Goal: Task Accomplishment & Management: Manage account settings

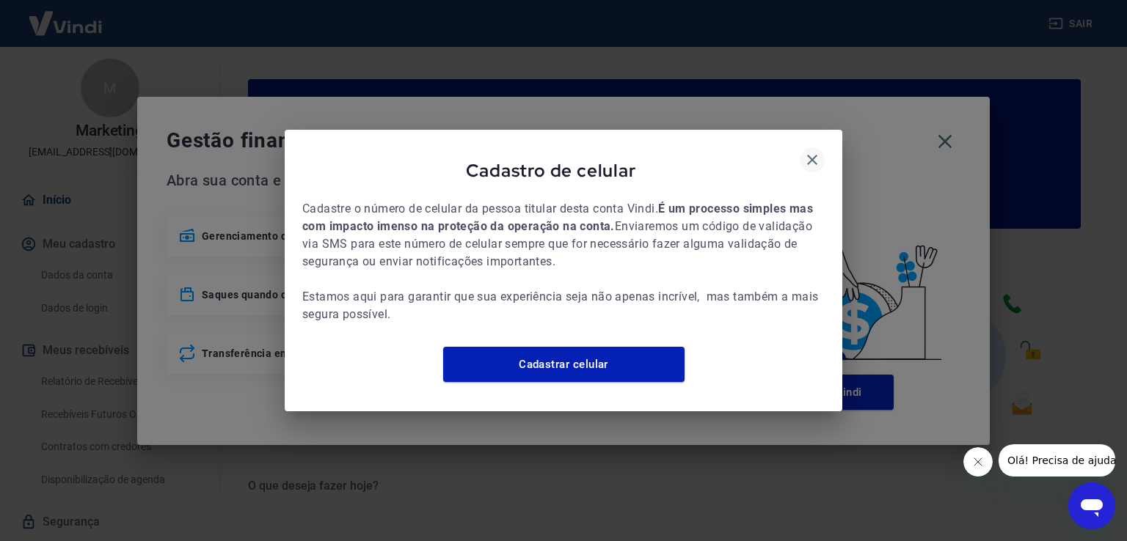
click at [812, 155] on icon "button" at bounding box center [812, 160] width 10 height 10
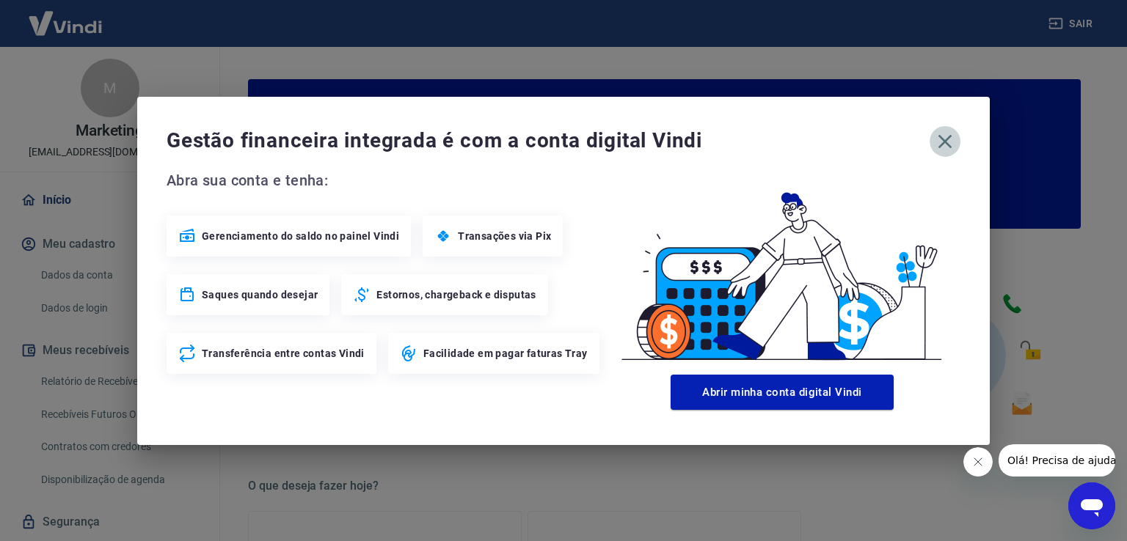
drag, startPoint x: 942, startPoint y: 140, endPoint x: 884, endPoint y: 165, distance: 63.8
click at [942, 139] on icon "button" at bounding box center [945, 141] width 14 height 14
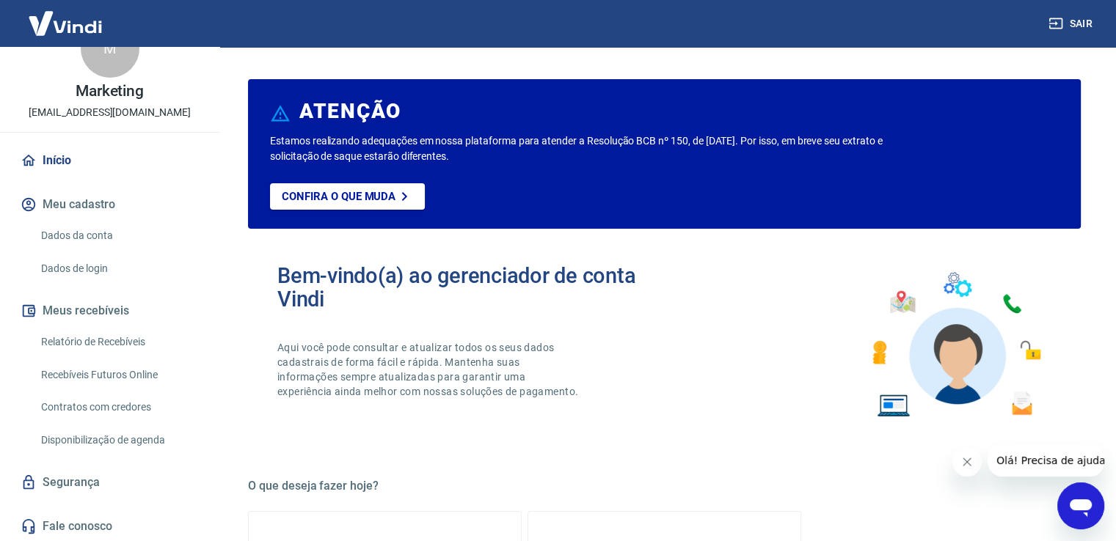
scroll to position [41, 0]
click at [95, 345] on link "Relatório de Recebíveis" at bounding box center [118, 341] width 166 height 30
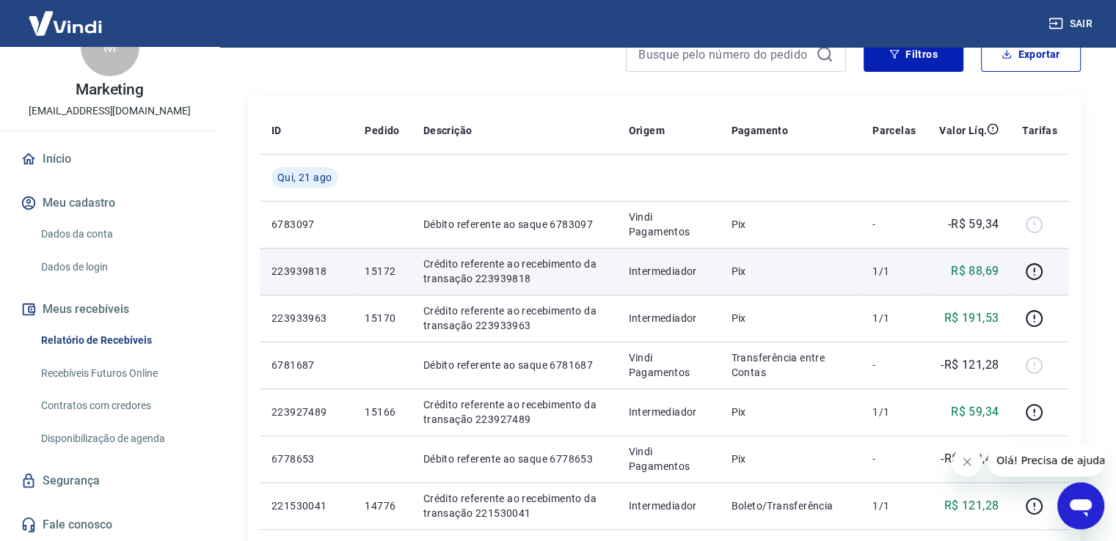
scroll to position [147, 0]
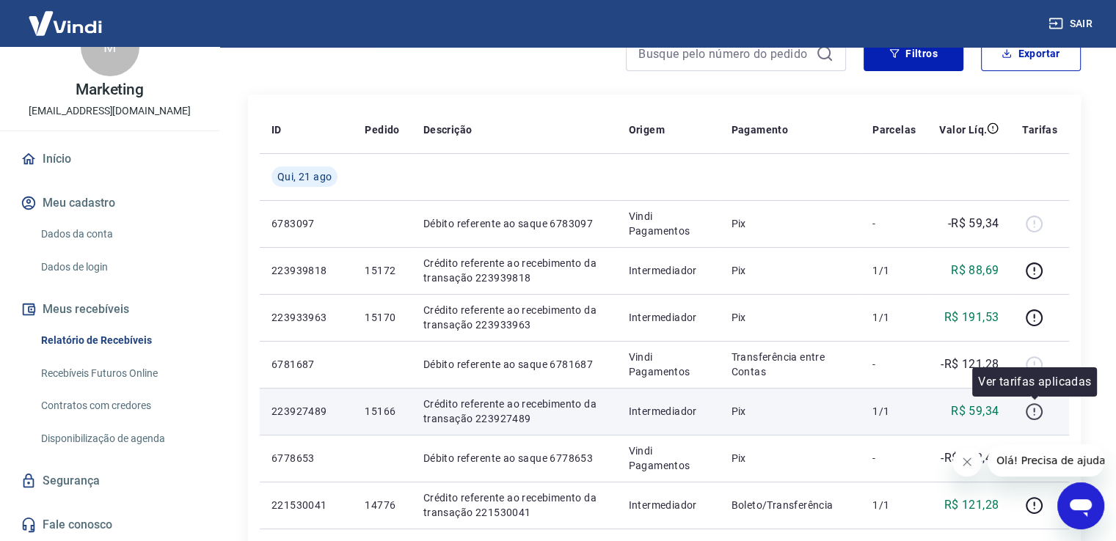
click at [1033, 407] on icon "button" at bounding box center [1034, 412] width 18 height 18
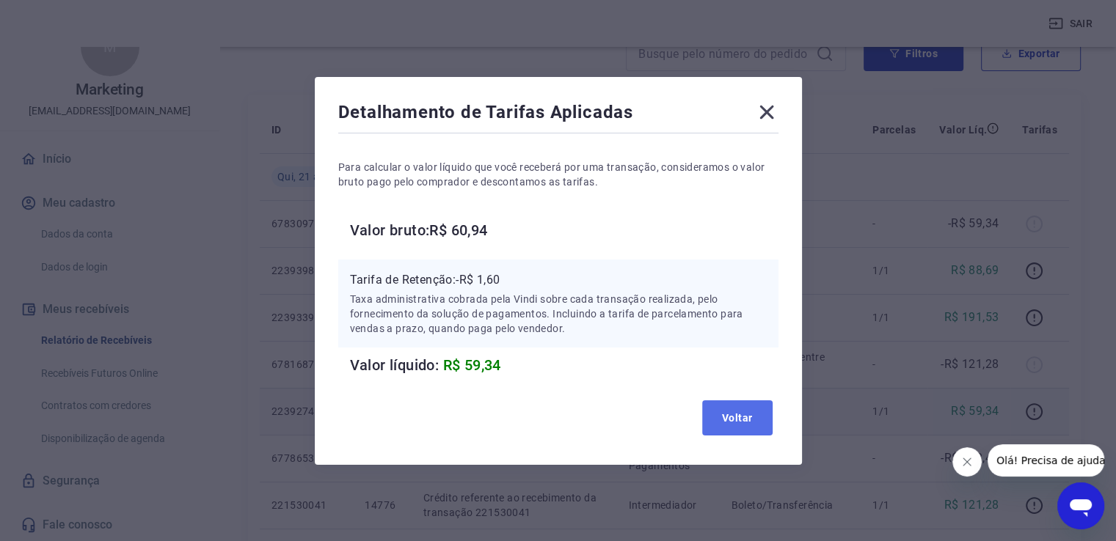
click at [736, 418] on button "Voltar" at bounding box center [737, 417] width 70 height 35
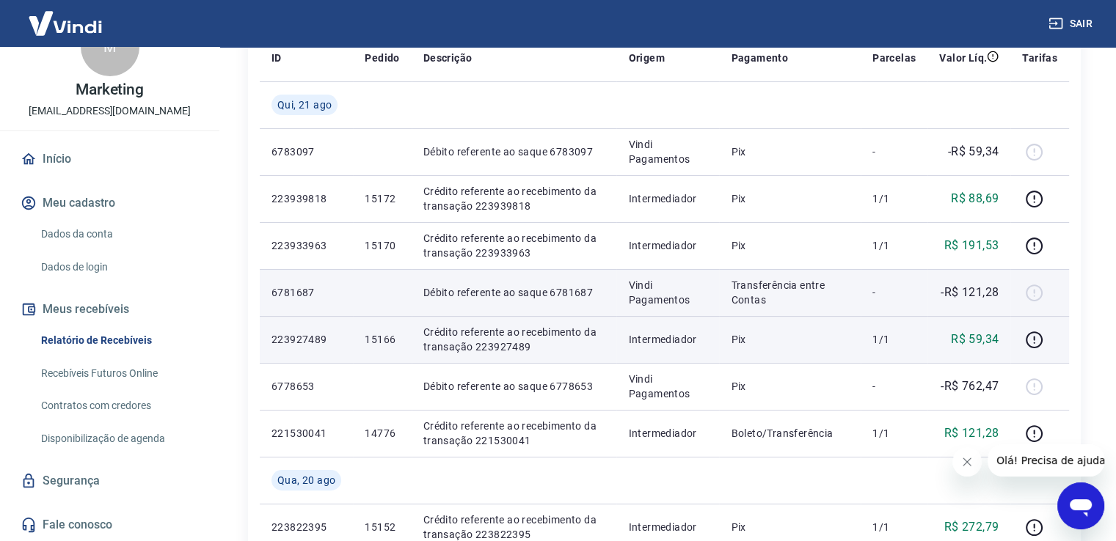
scroll to position [220, 0]
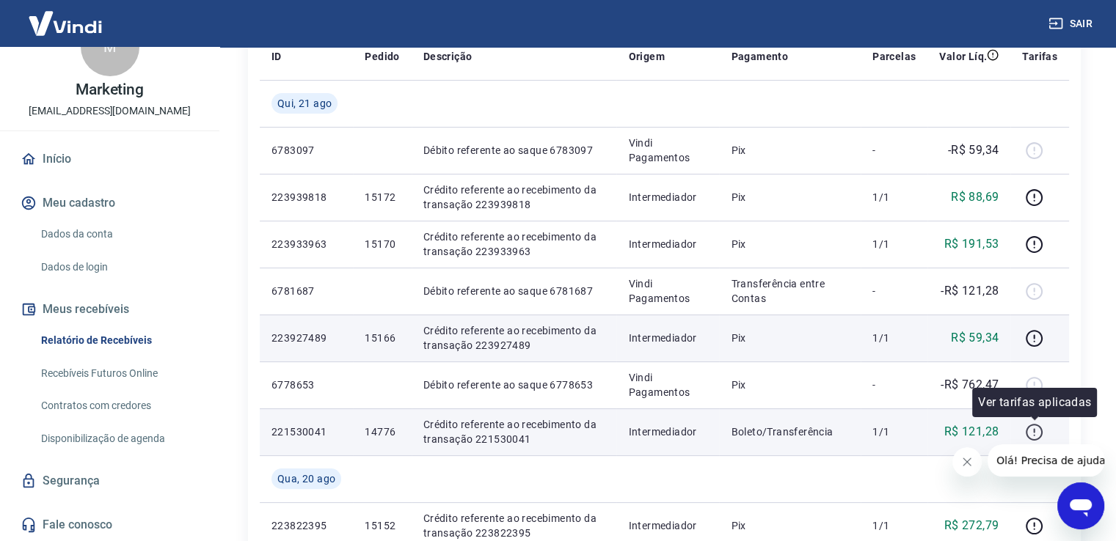
click at [1041, 433] on icon "button" at bounding box center [1033, 432] width 17 height 17
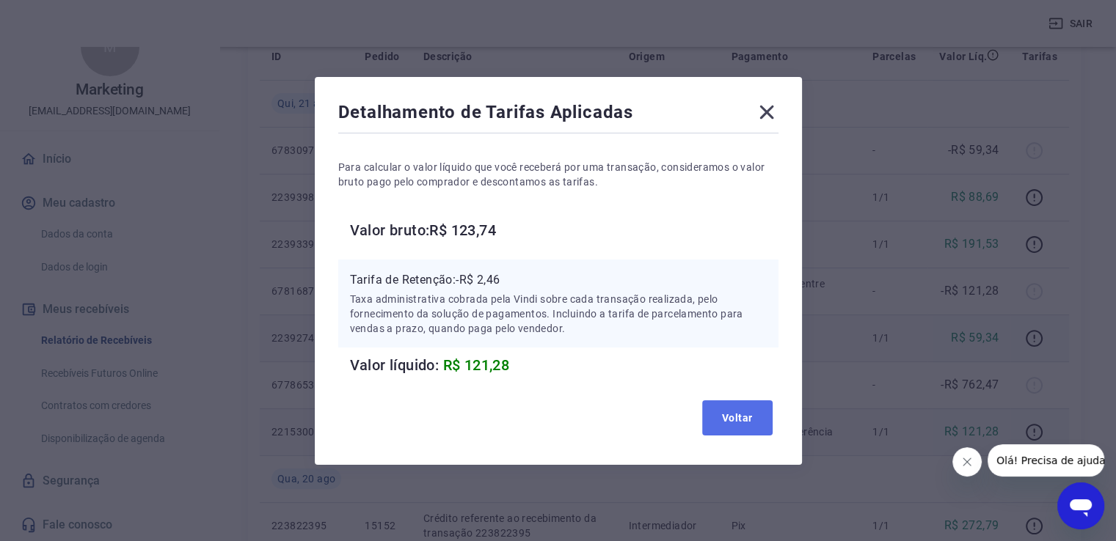
click at [745, 417] on button "Voltar" at bounding box center [737, 417] width 70 height 35
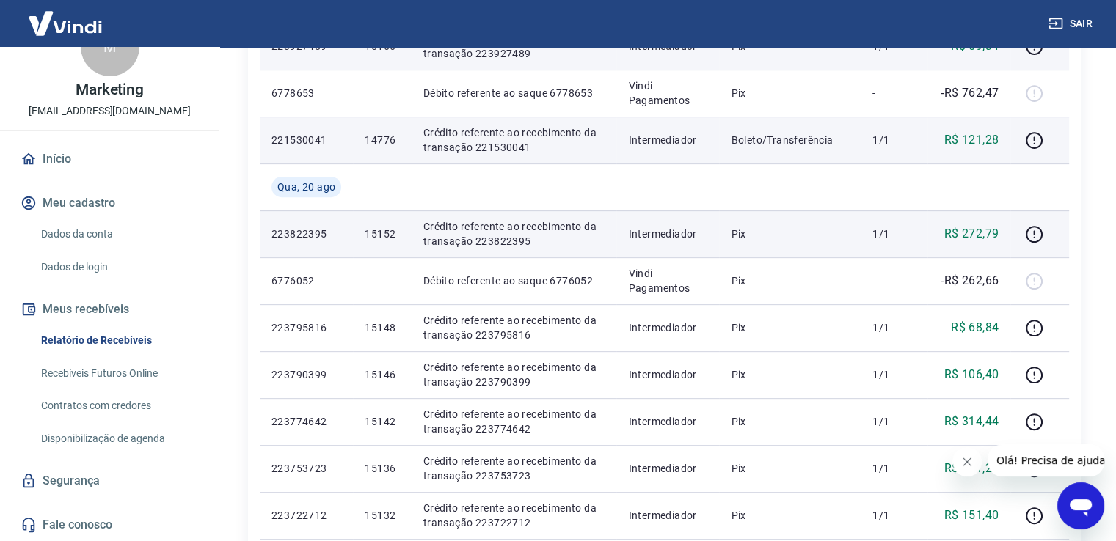
scroll to position [513, 0]
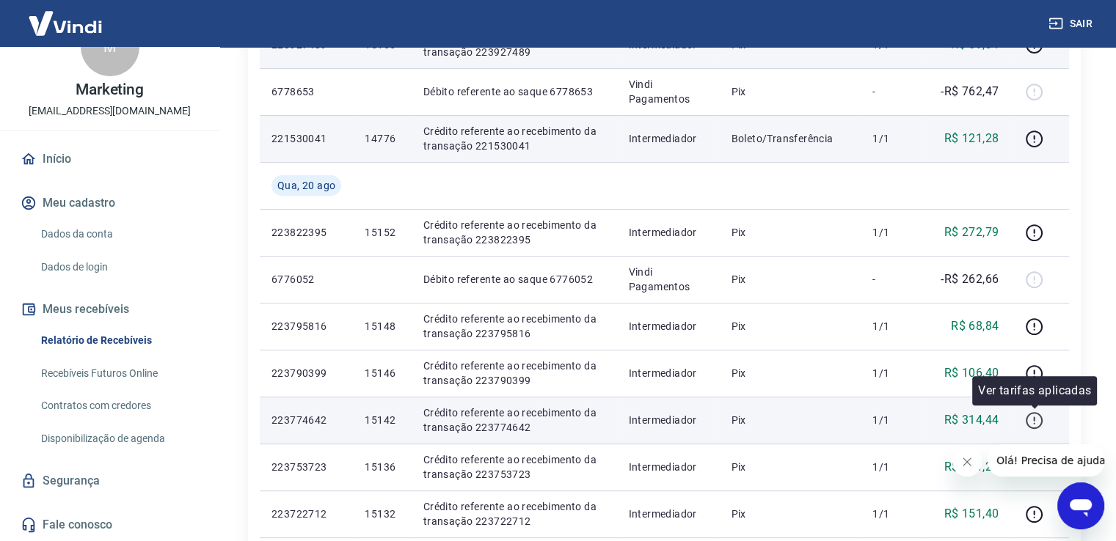
click at [1030, 418] on icon "button" at bounding box center [1034, 420] width 18 height 18
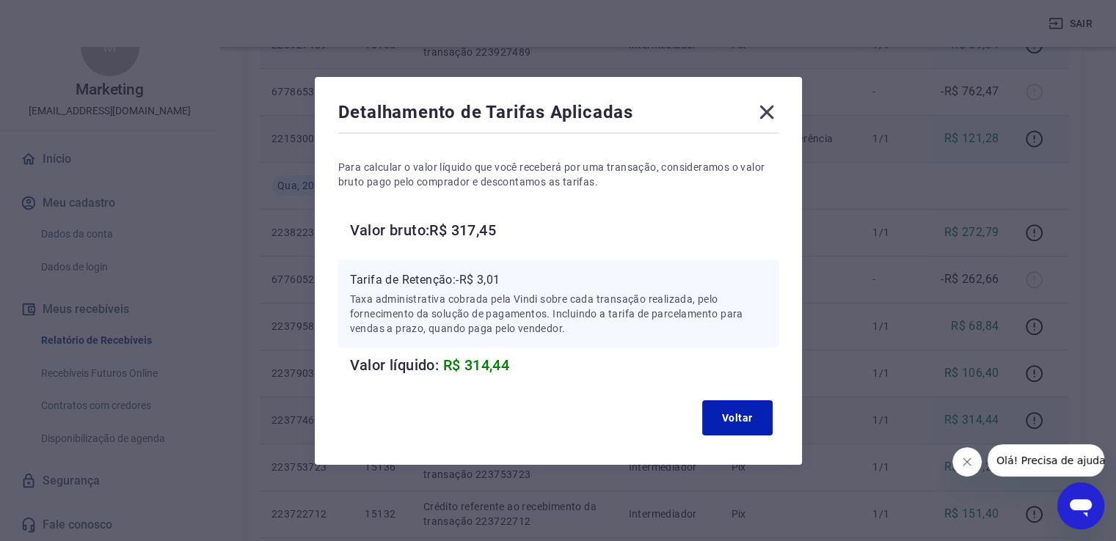
click at [768, 112] on icon at bounding box center [766, 111] width 23 height 23
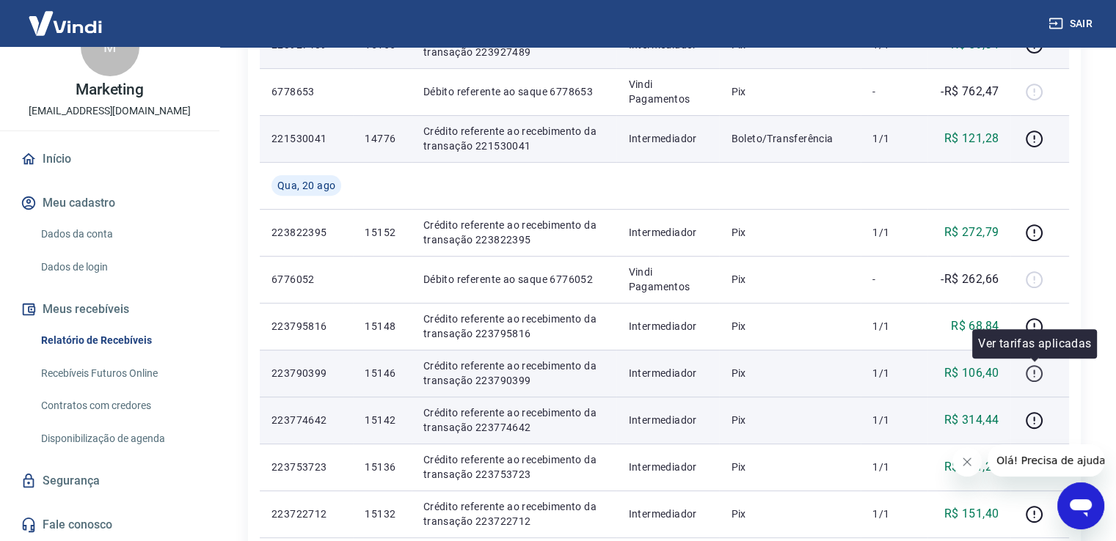
click at [1031, 372] on icon "button" at bounding box center [1034, 374] width 18 height 18
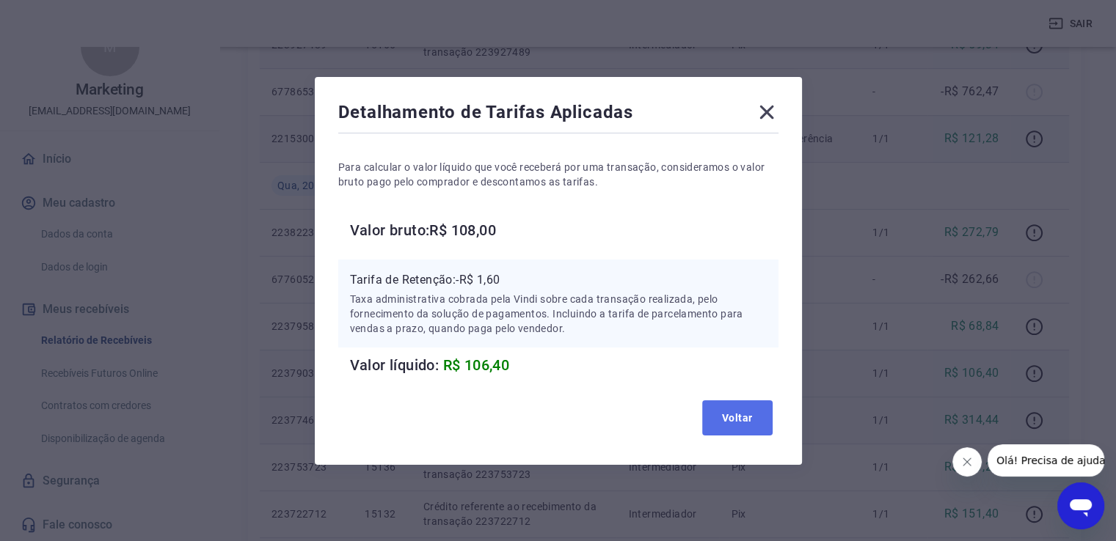
click at [740, 417] on button "Voltar" at bounding box center [737, 417] width 70 height 35
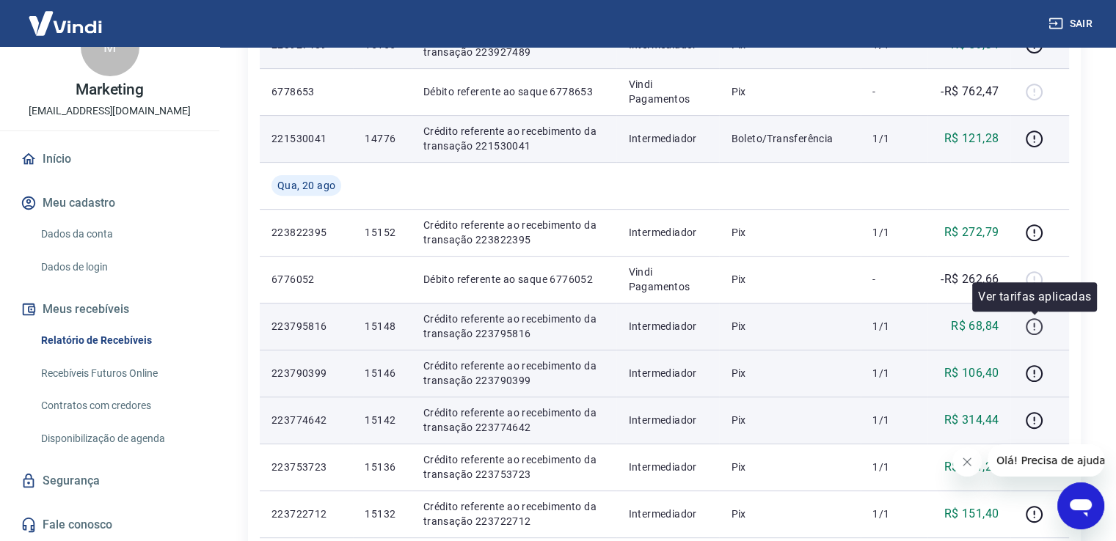
click at [1031, 332] on icon "button" at bounding box center [1034, 327] width 18 height 18
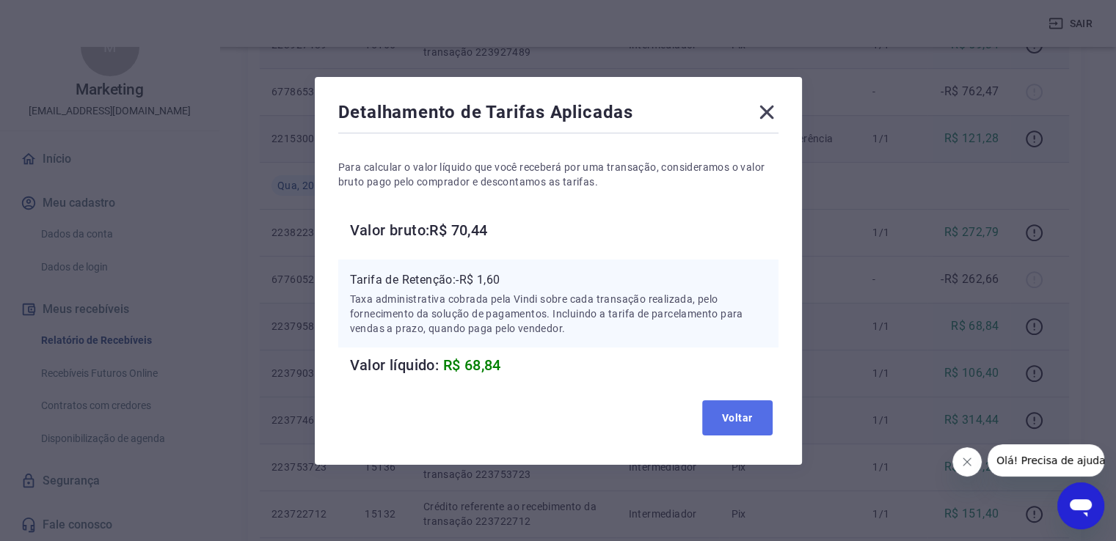
click at [758, 421] on button "Voltar" at bounding box center [737, 417] width 70 height 35
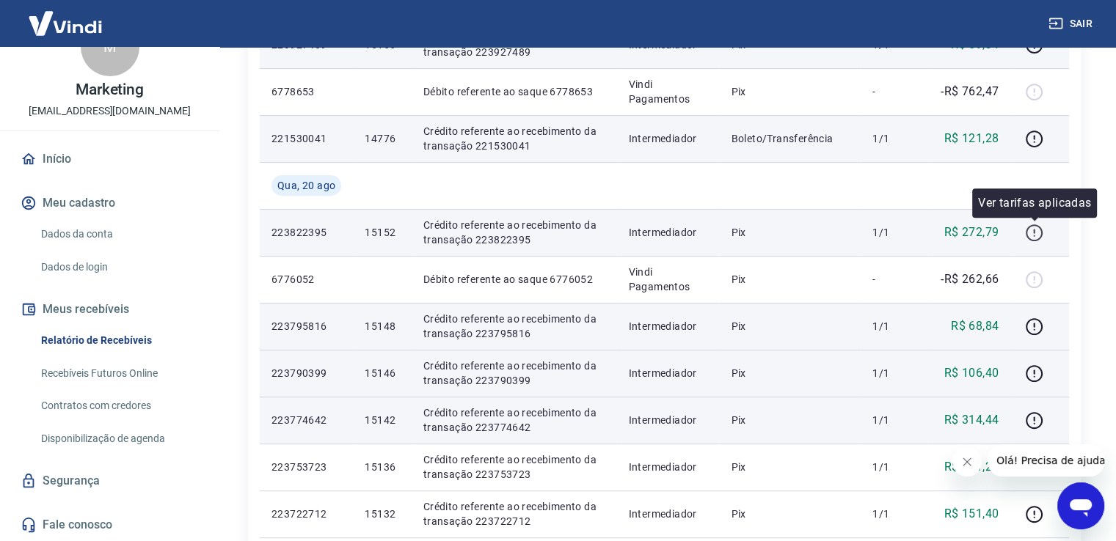
click at [1036, 235] on icon "button" at bounding box center [1034, 233] width 18 height 18
